Goal: Navigation & Orientation: Find specific page/section

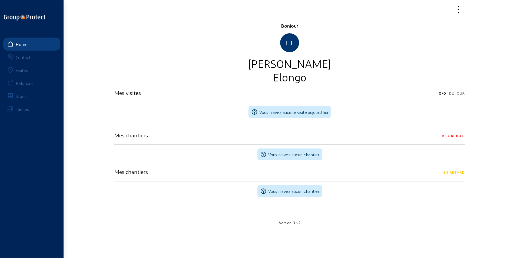
click at [18, 44] on div "Home" at bounding box center [22, 44] width 12 height 5
click at [19, 44] on div "Home" at bounding box center [22, 44] width 12 height 5
click at [26, 59] on div "Contacts" at bounding box center [24, 57] width 17 height 5
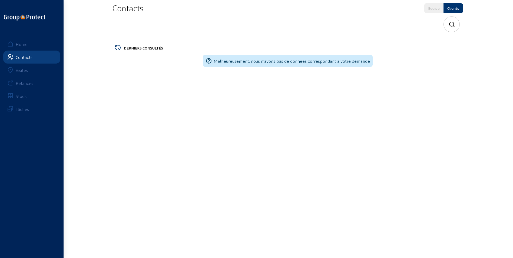
click at [14, 44] on link "Home" at bounding box center [31, 44] width 57 height 13
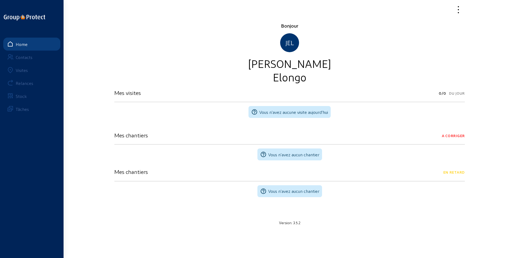
click at [387, 229] on div "Bonjour JEL [PERSON_NAME] Mes visites 0/0 Du jour help_outline Vous n'avez aucu…" at bounding box center [289, 116] width 357 height 232
